Goal: Transaction & Acquisition: Book appointment/travel/reservation

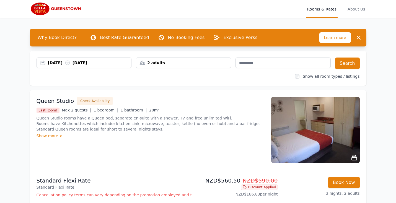
click at [63, 64] on div "[DATE] [DATE]" at bounding box center [90, 63] width 84 height 6
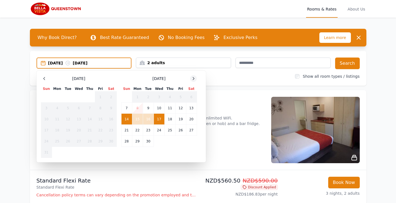
click at [192, 81] on icon at bounding box center [193, 78] width 4 height 4
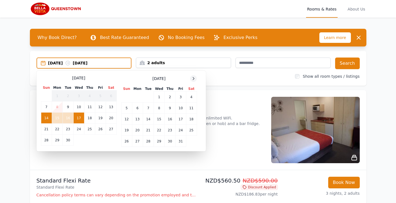
click at [192, 81] on icon at bounding box center [193, 78] width 4 height 4
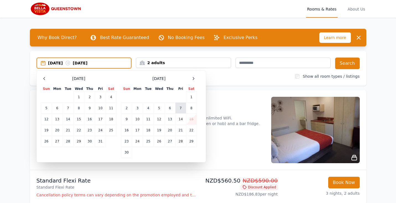
click at [178, 105] on td "7" at bounding box center [180, 108] width 11 height 11
click at [140, 118] on td "10" at bounding box center [137, 119] width 11 height 11
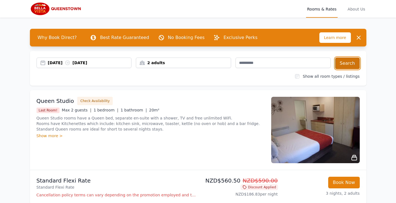
click at [343, 65] on button "Search" at bounding box center [347, 64] width 25 height 12
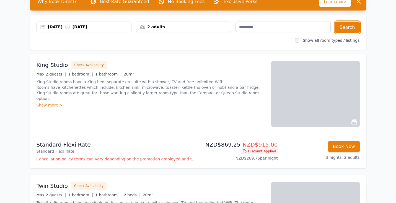
scroll to position [37, 0]
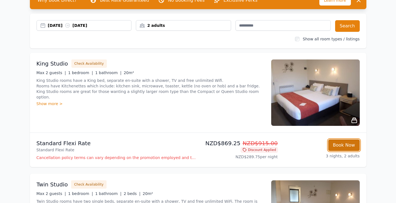
click at [337, 145] on button "Book Now" at bounding box center [344, 145] width 32 height 12
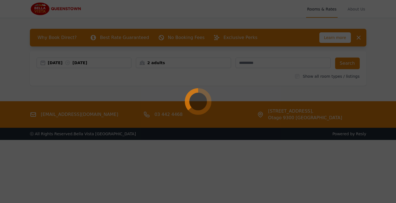
select select "**"
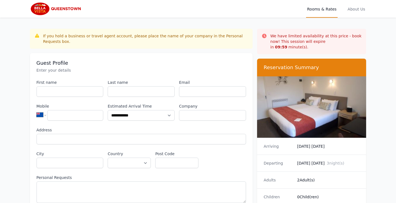
click at [327, 107] on img at bounding box center [311, 106] width 109 height 61
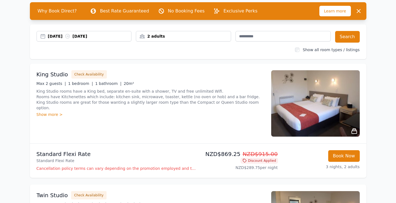
scroll to position [27, 0]
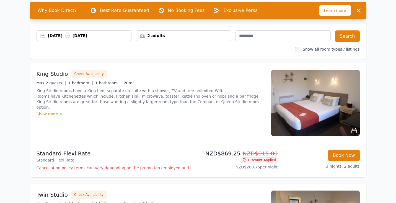
click at [342, 121] on img at bounding box center [315, 103] width 89 height 66
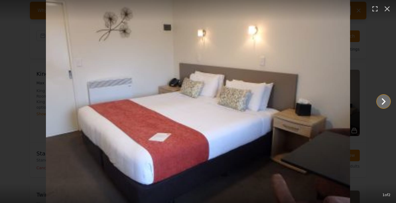
click at [381, 104] on icon "Show slide 2 of 2" at bounding box center [383, 101] width 13 height 13
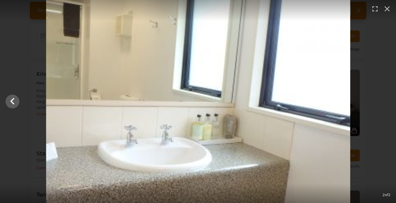
click at [381, 104] on div at bounding box center [198, 101] width 396 height 203
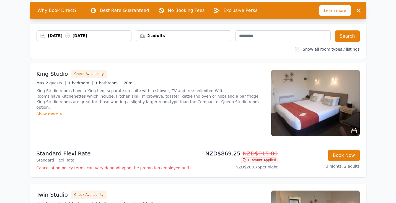
click at [323, 107] on img at bounding box center [315, 103] width 89 height 66
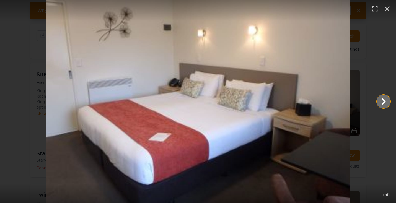
click at [386, 103] on icon "Show slide 2 of 2" at bounding box center [383, 101] width 13 height 13
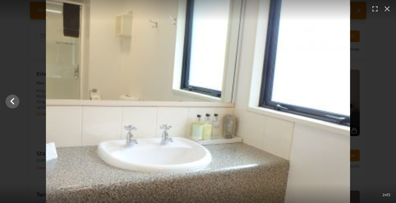
click at [378, 78] on div at bounding box center [198, 101] width 396 height 203
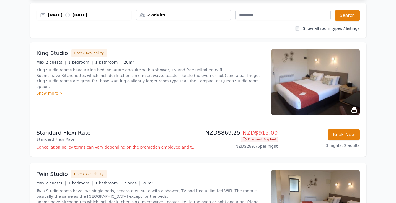
scroll to position [47, 0]
